Goal: Information Seeking & Learning: Stay updated

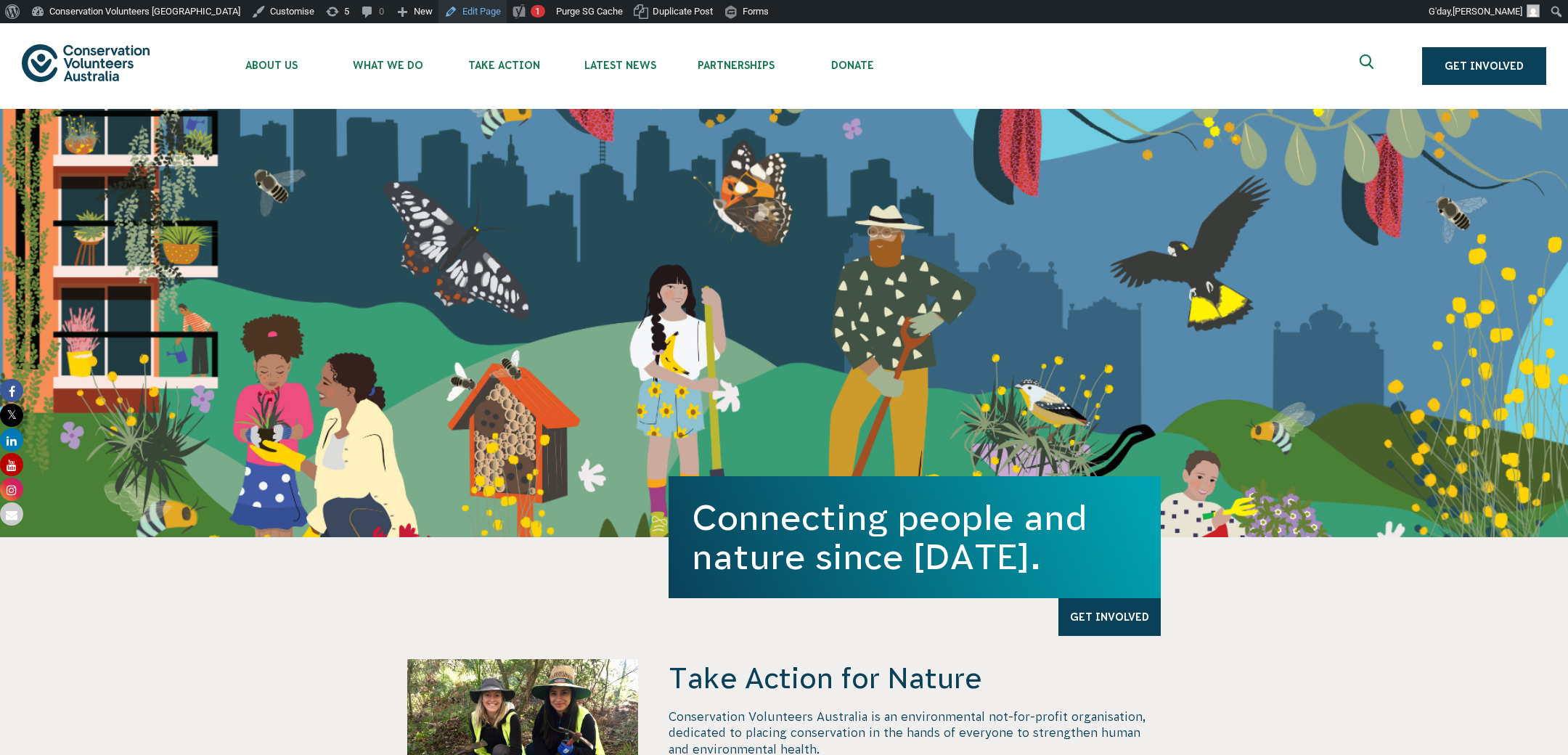
click at [438, 11] on link "Edit Page" at bounding box center [472, 12] width 68 height 23
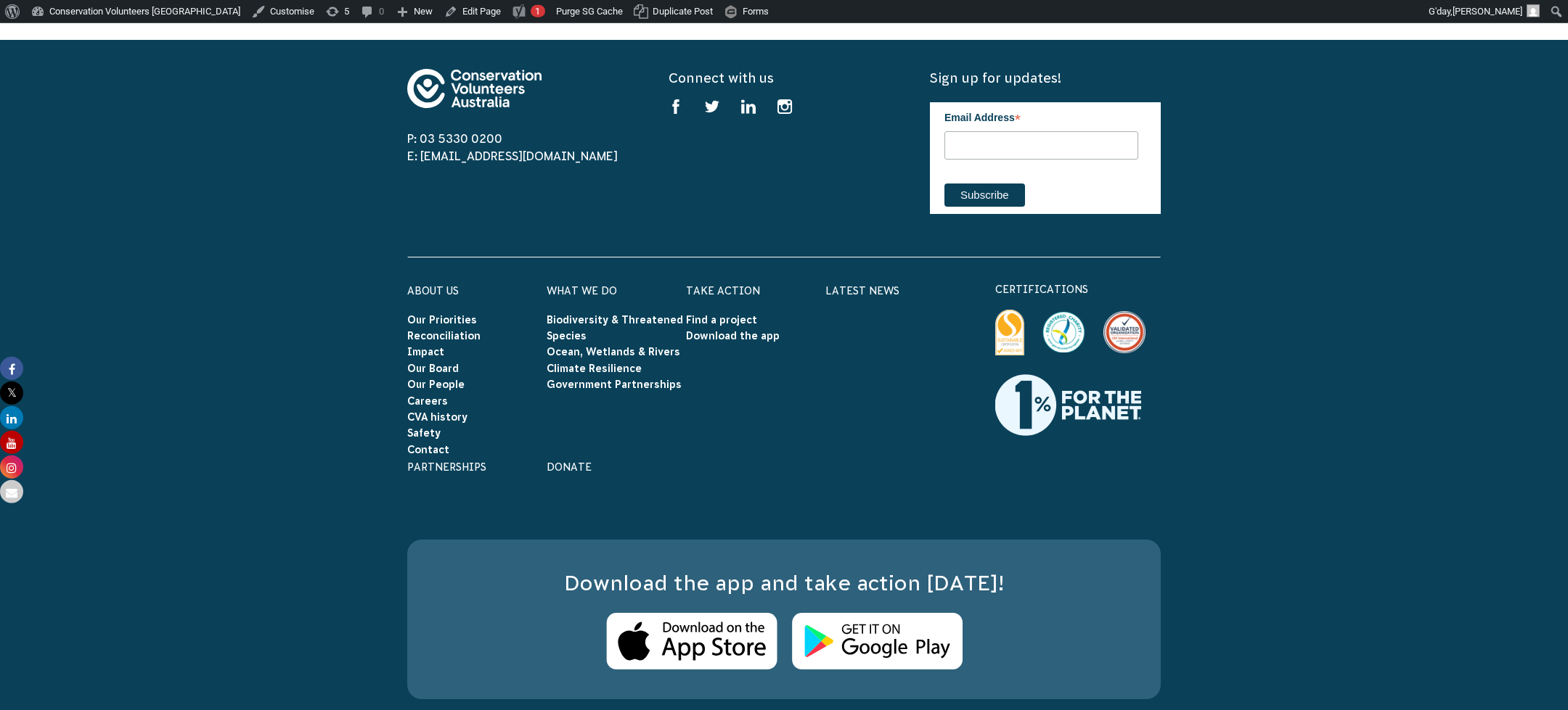
scroll to position [4242, 0]
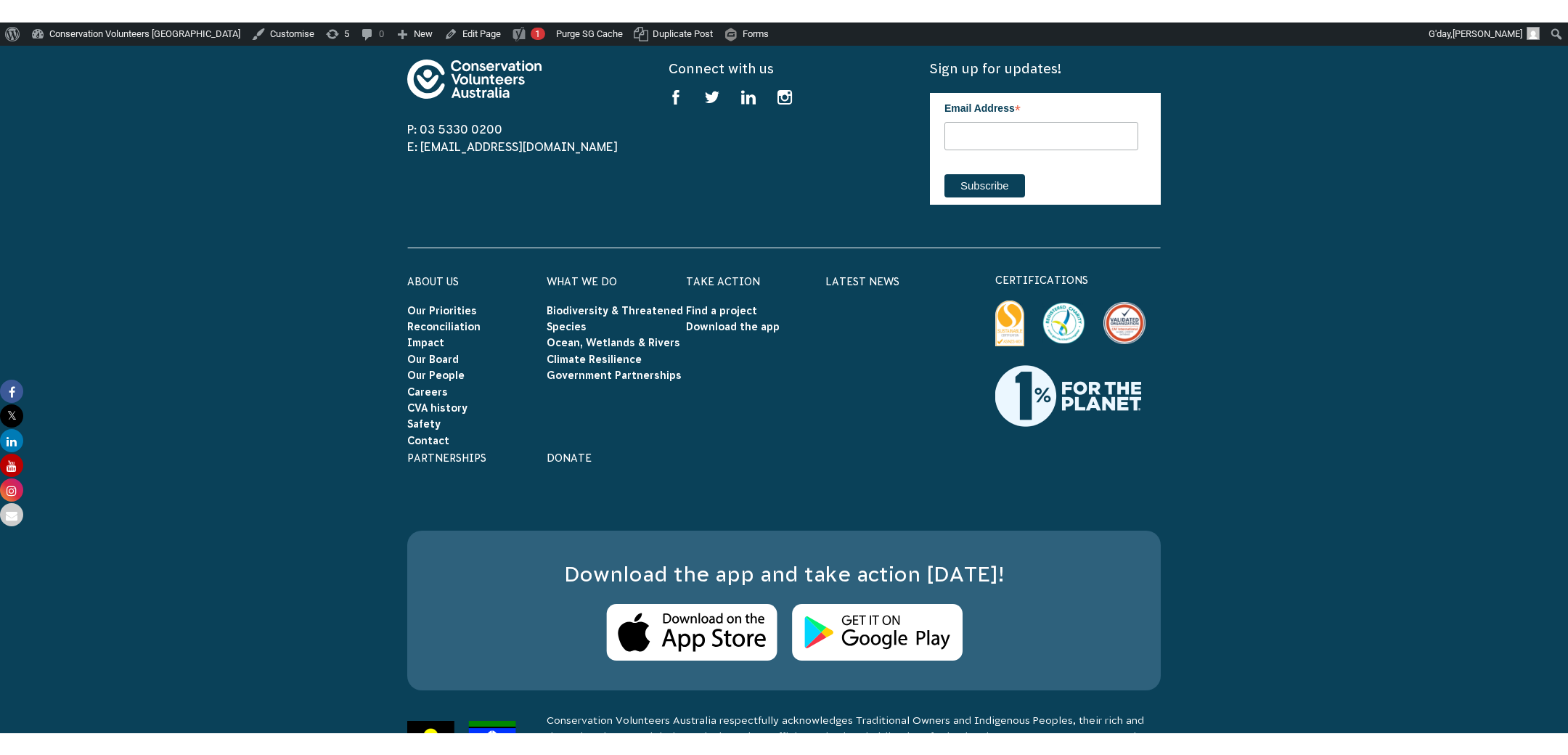
scroll to position [4399, 0]
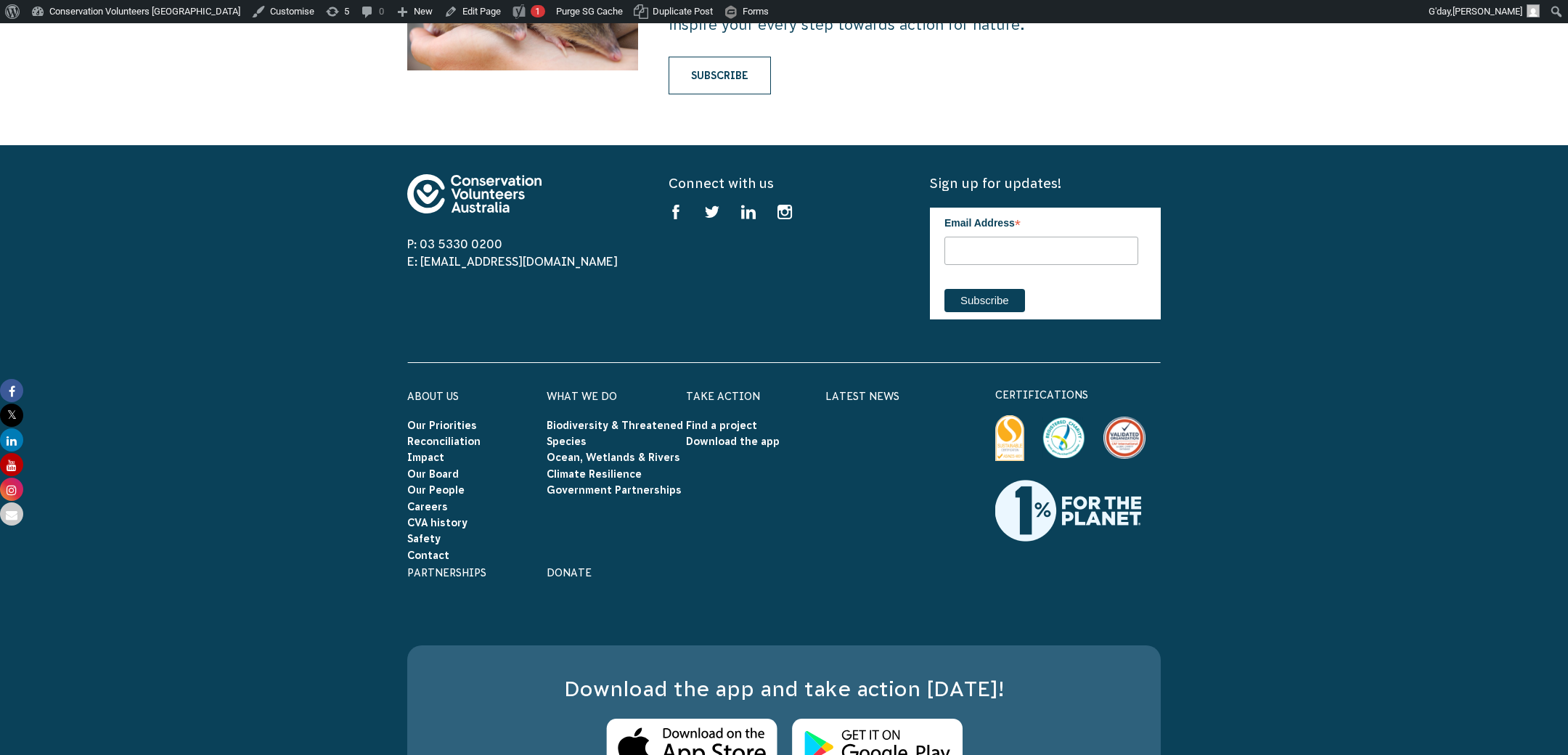
scroll to position [4399, 0]
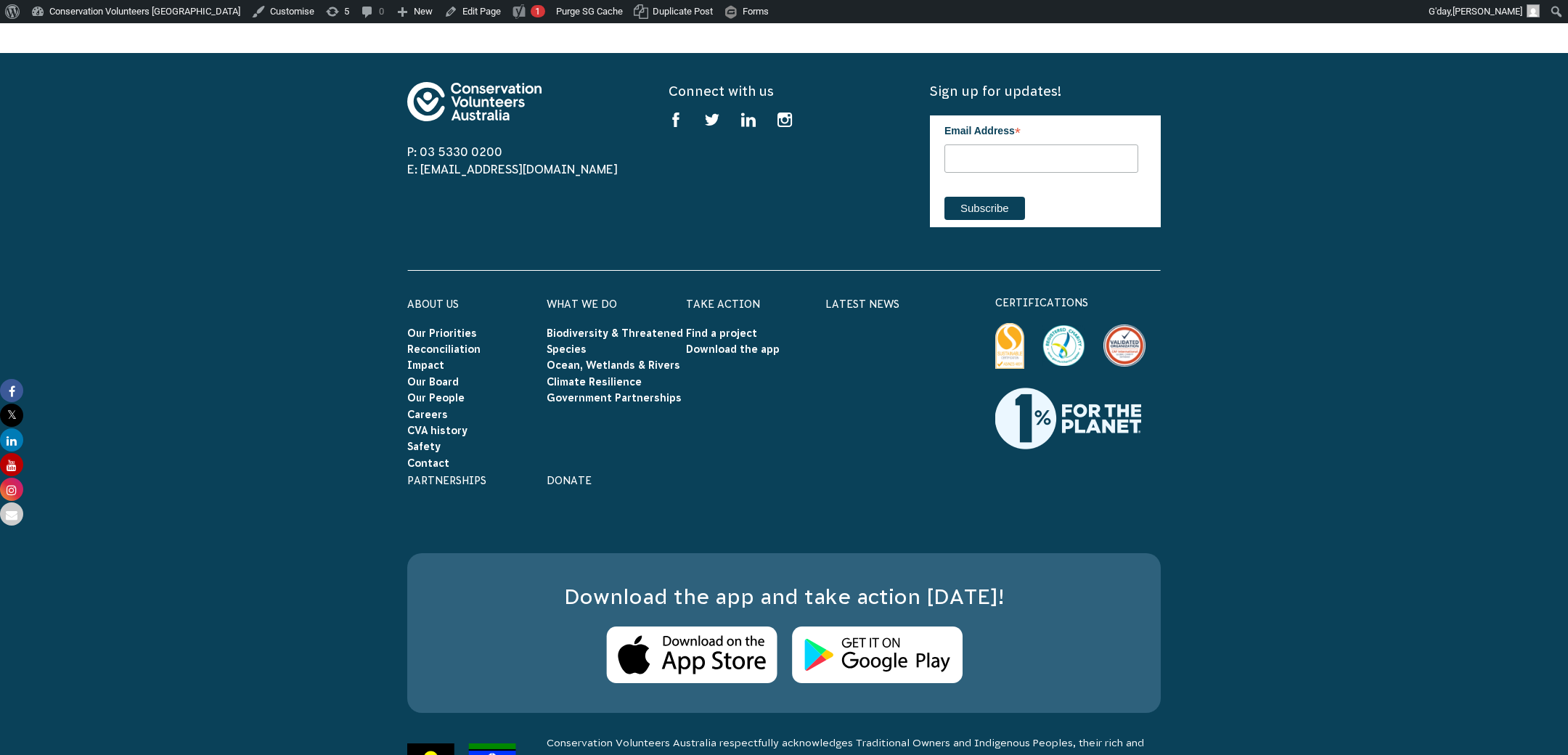
scroll to position [4399, 0]
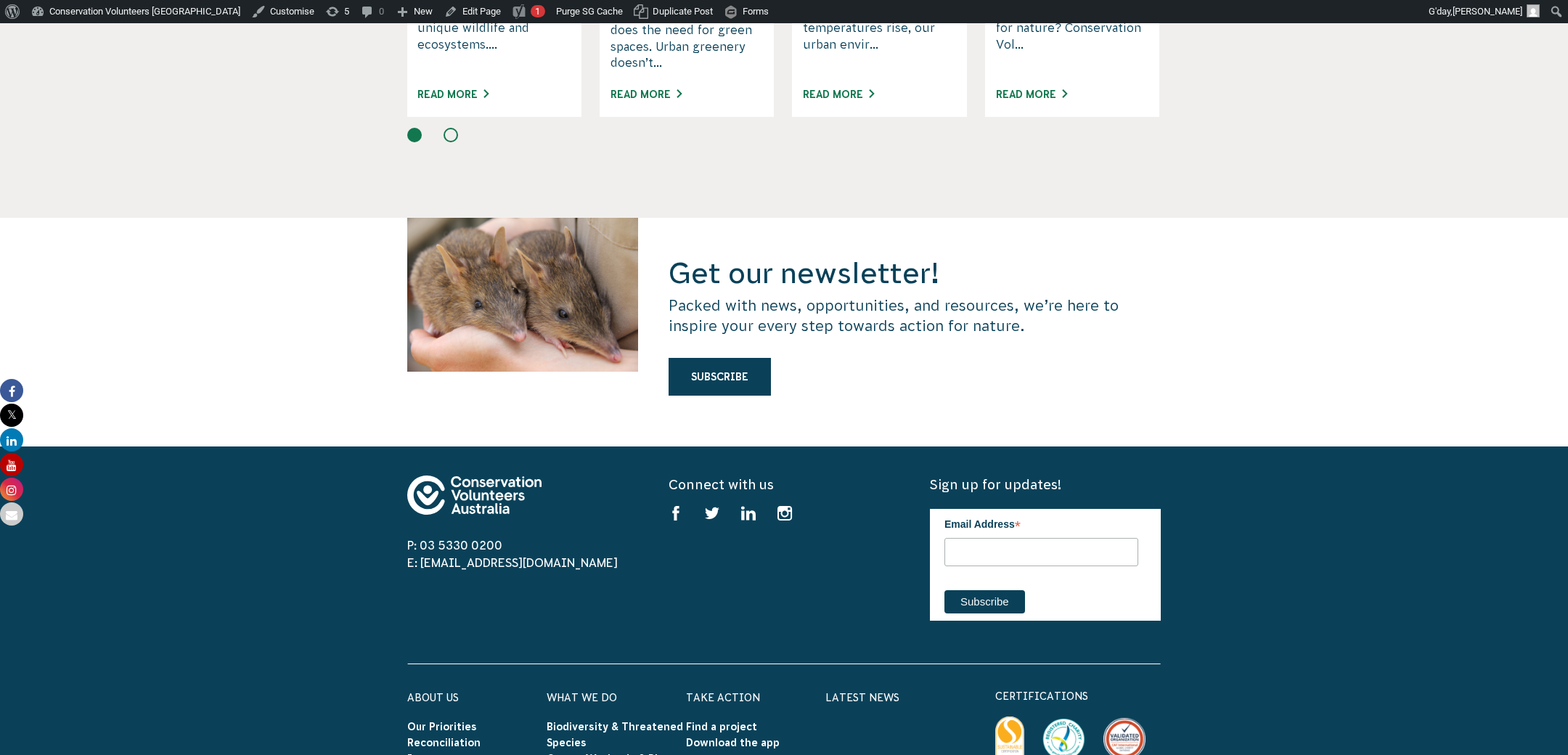
scroll to position [3804, 0]
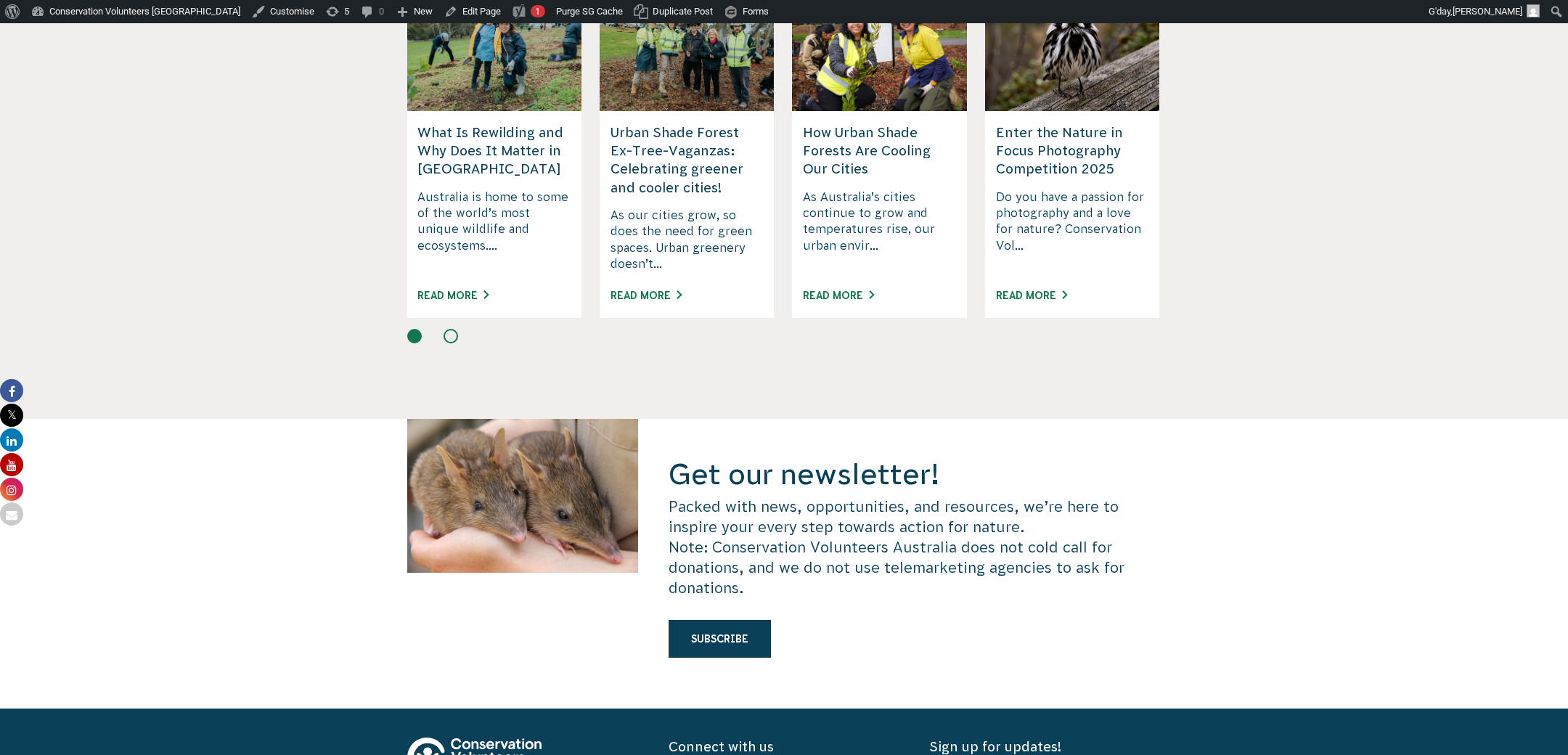
scroll to position [3833, 0]
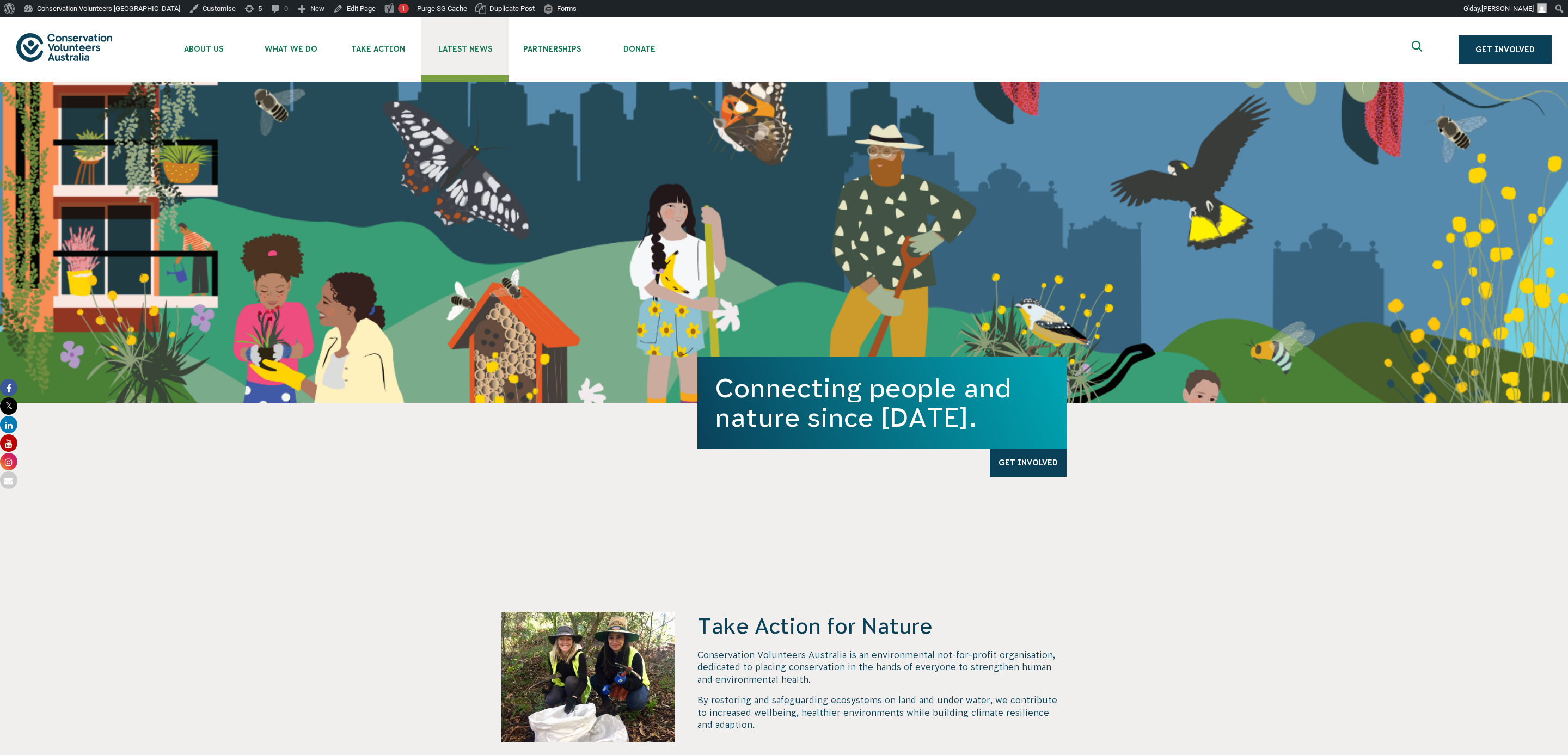
click at [472, 40] on link "Latest News" at bounding box center [464, 46] width 87 height 58
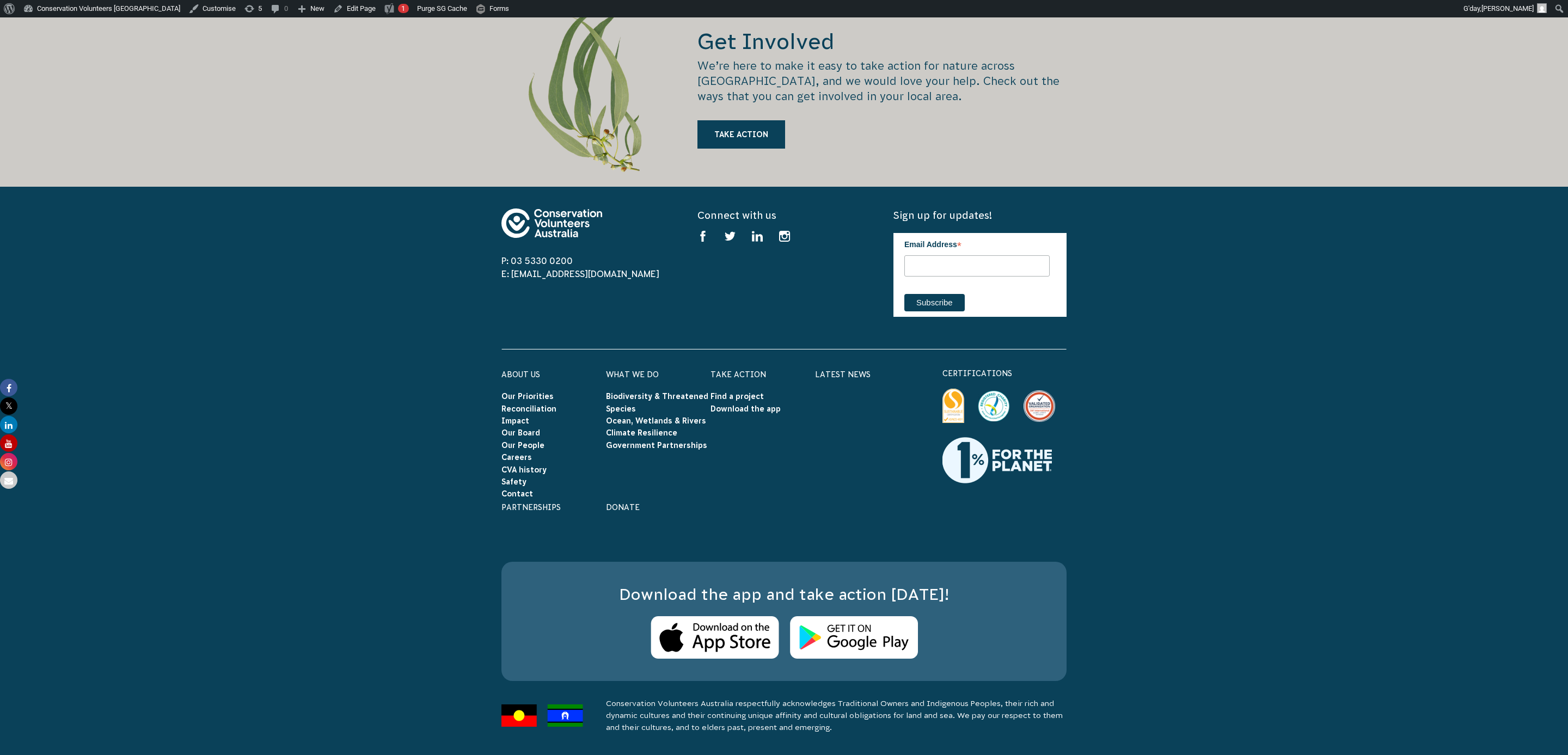
scroll to position [1723, 0]
